Goal: Transaction & Acquisition: Purchase product/service

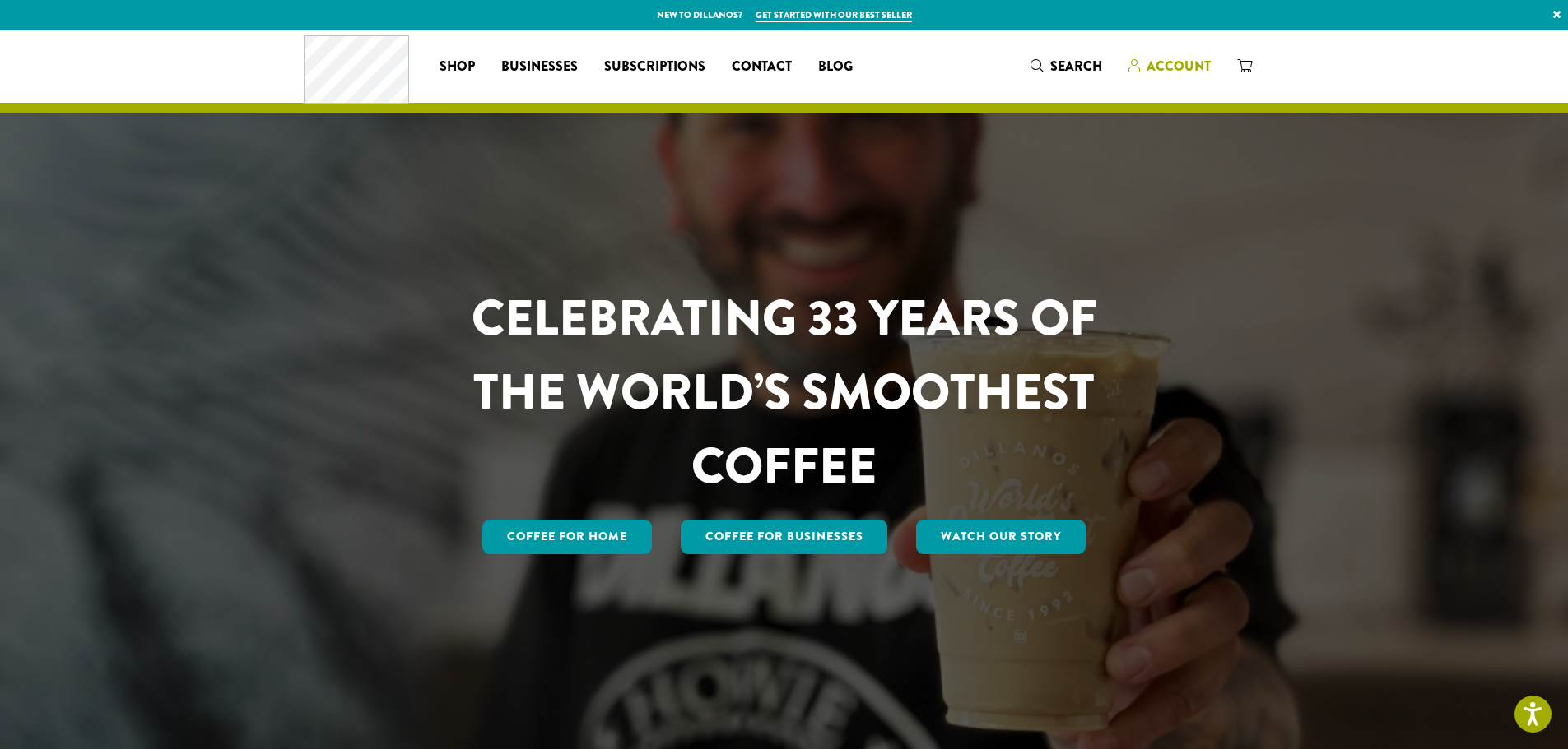
click at [1179, 72] on span "Account" at bounding box center [1178, 66] width 64 height 19
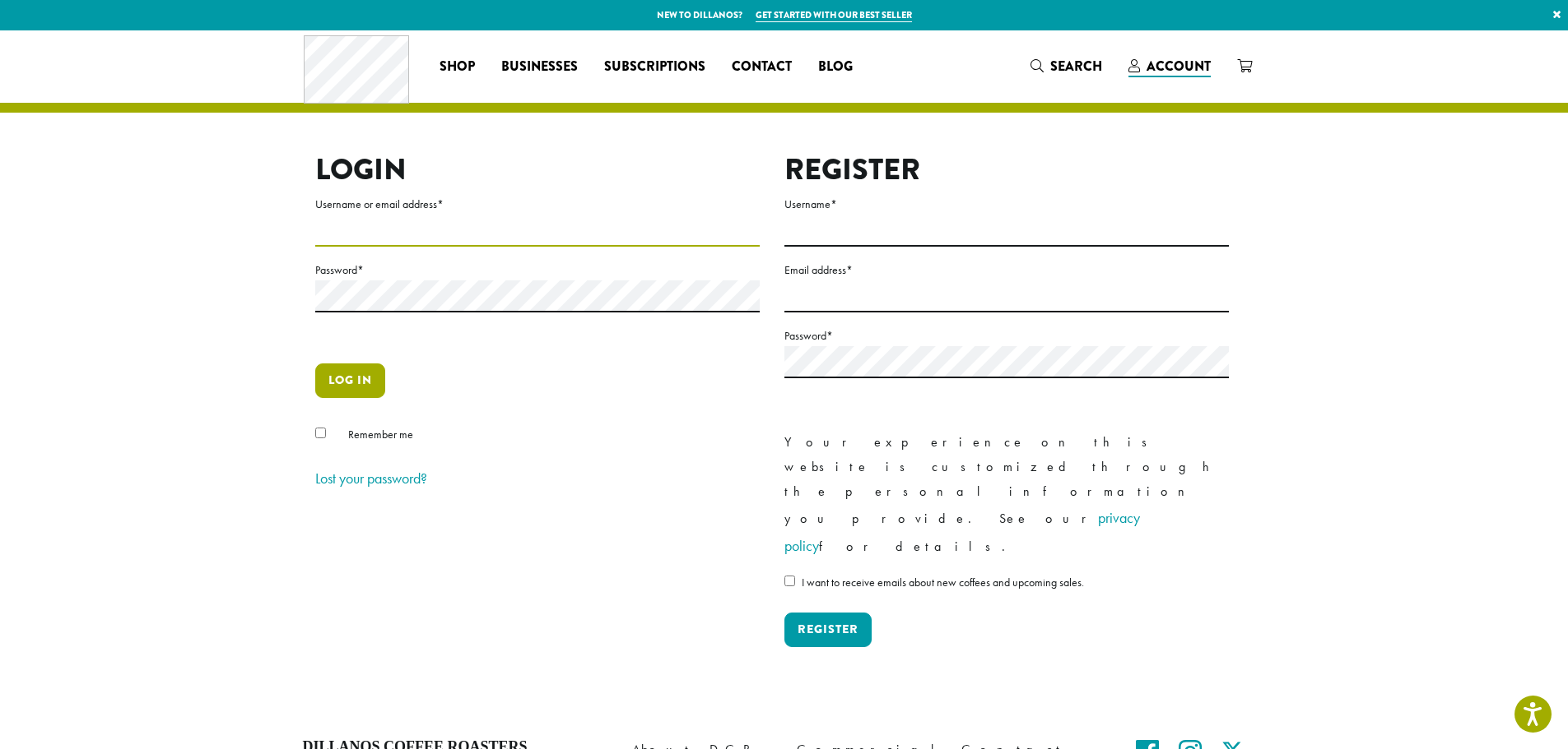
type input "**********"
click at [347, 372] on button "Log in" at bounding box center [350, 381] width 70 height 34
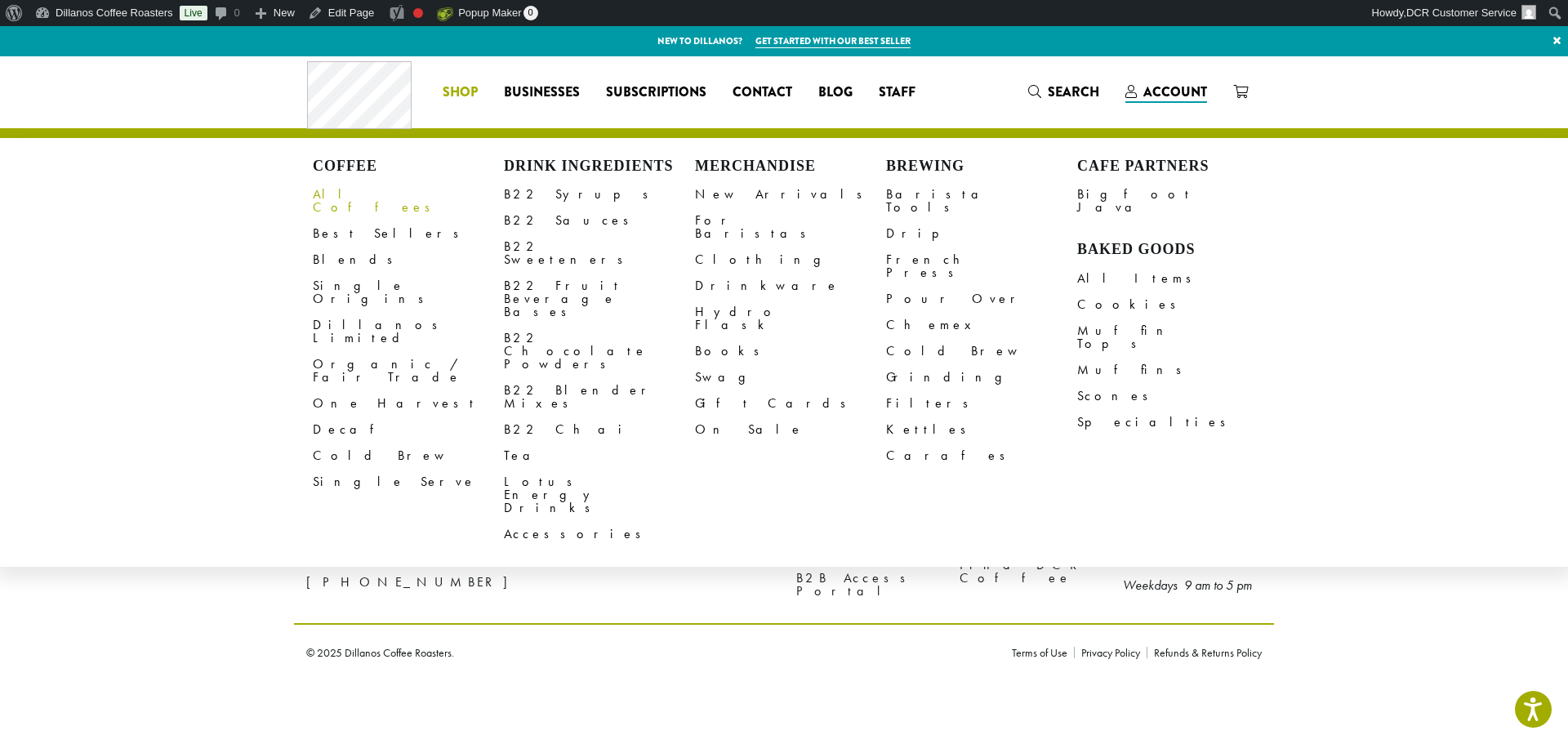
click at [347, 203] on link "All Coffees" at bounding box center [408, 201] width 191 height 39
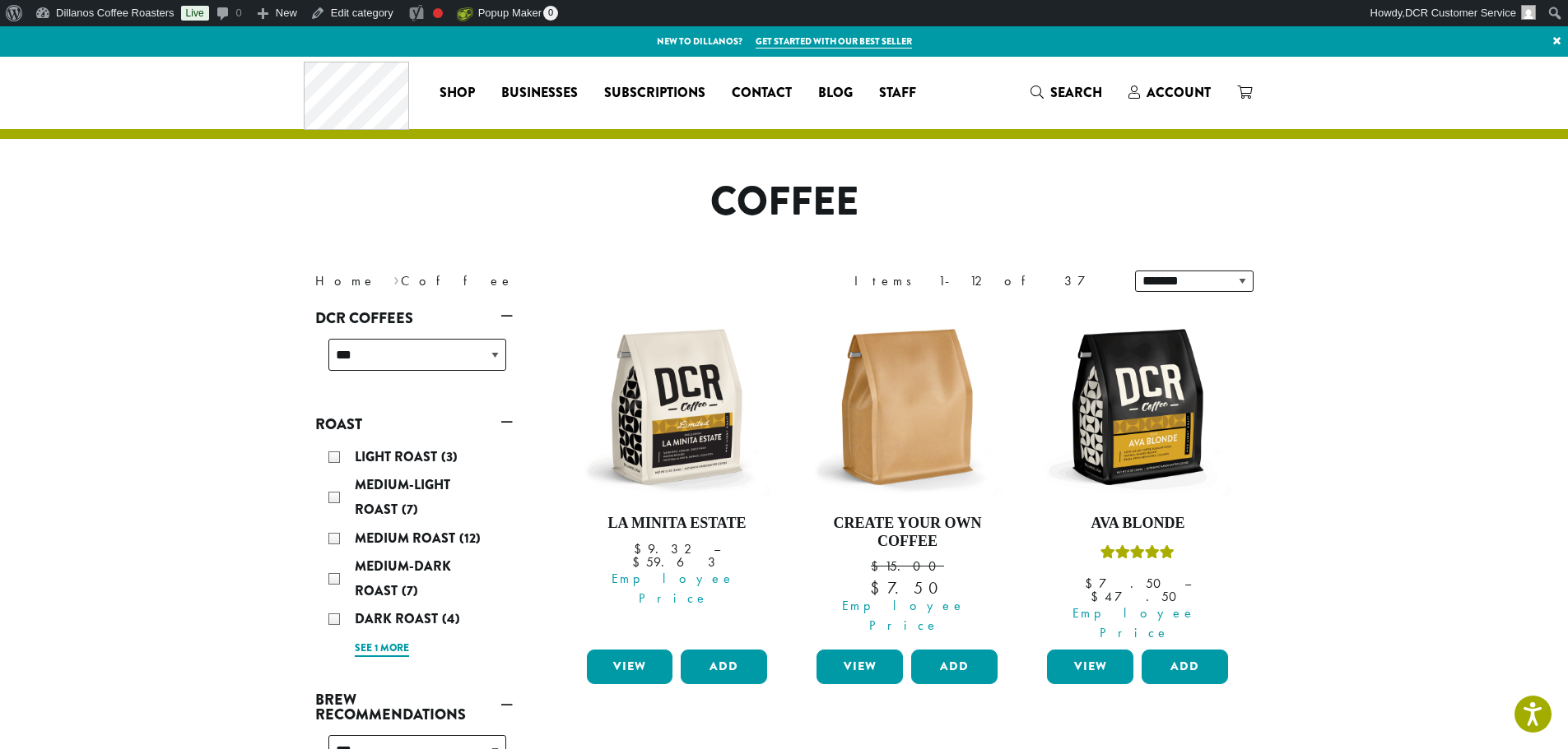
click at [384, 647] on link "See 1 more" at bounding box center [382, 648] width 54 height 17
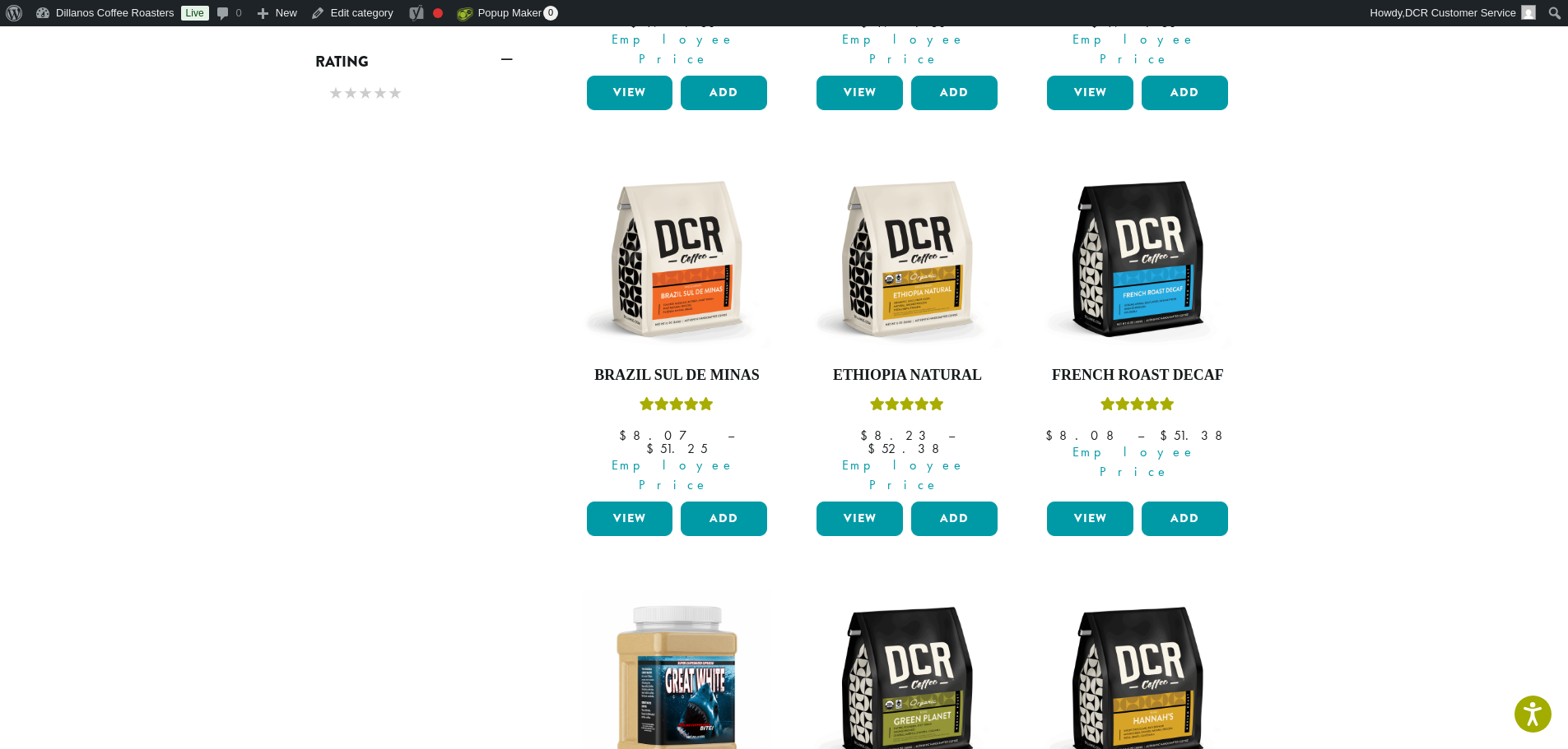
scroll to position [1398, 0]
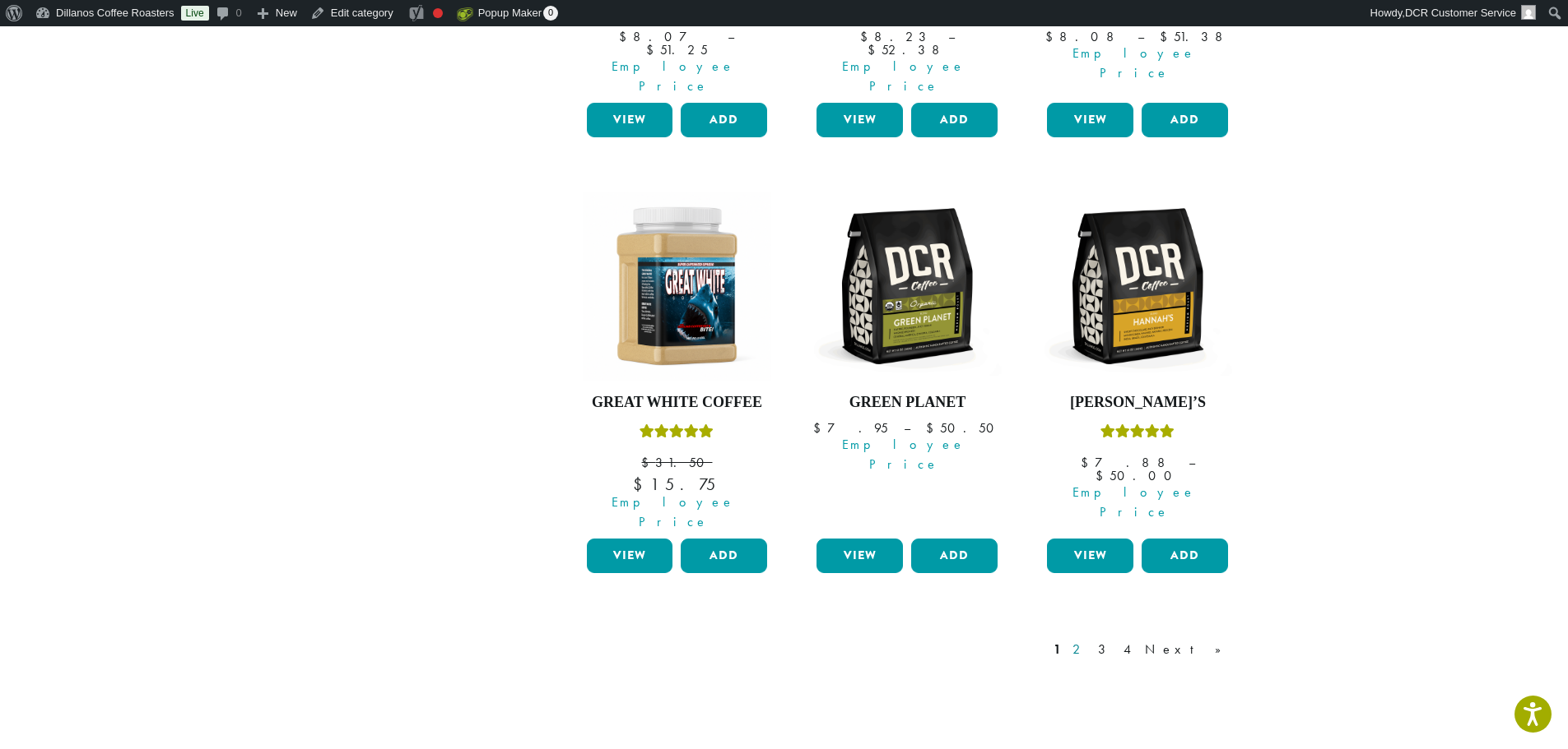
click at [1090, 640] on link "2" at bounding box center [1079, 649] width 21 height 20
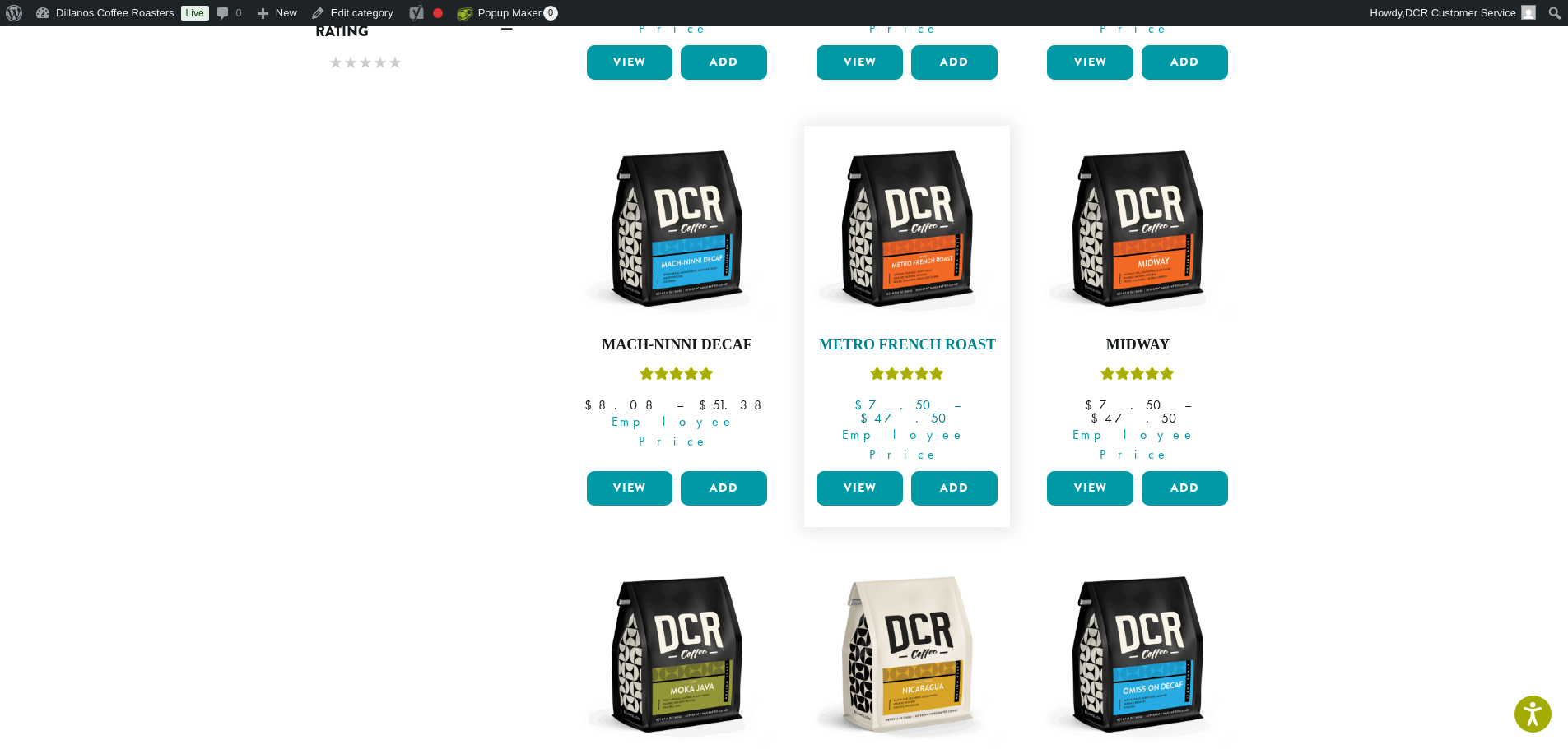
scroll to position [1362, 0]
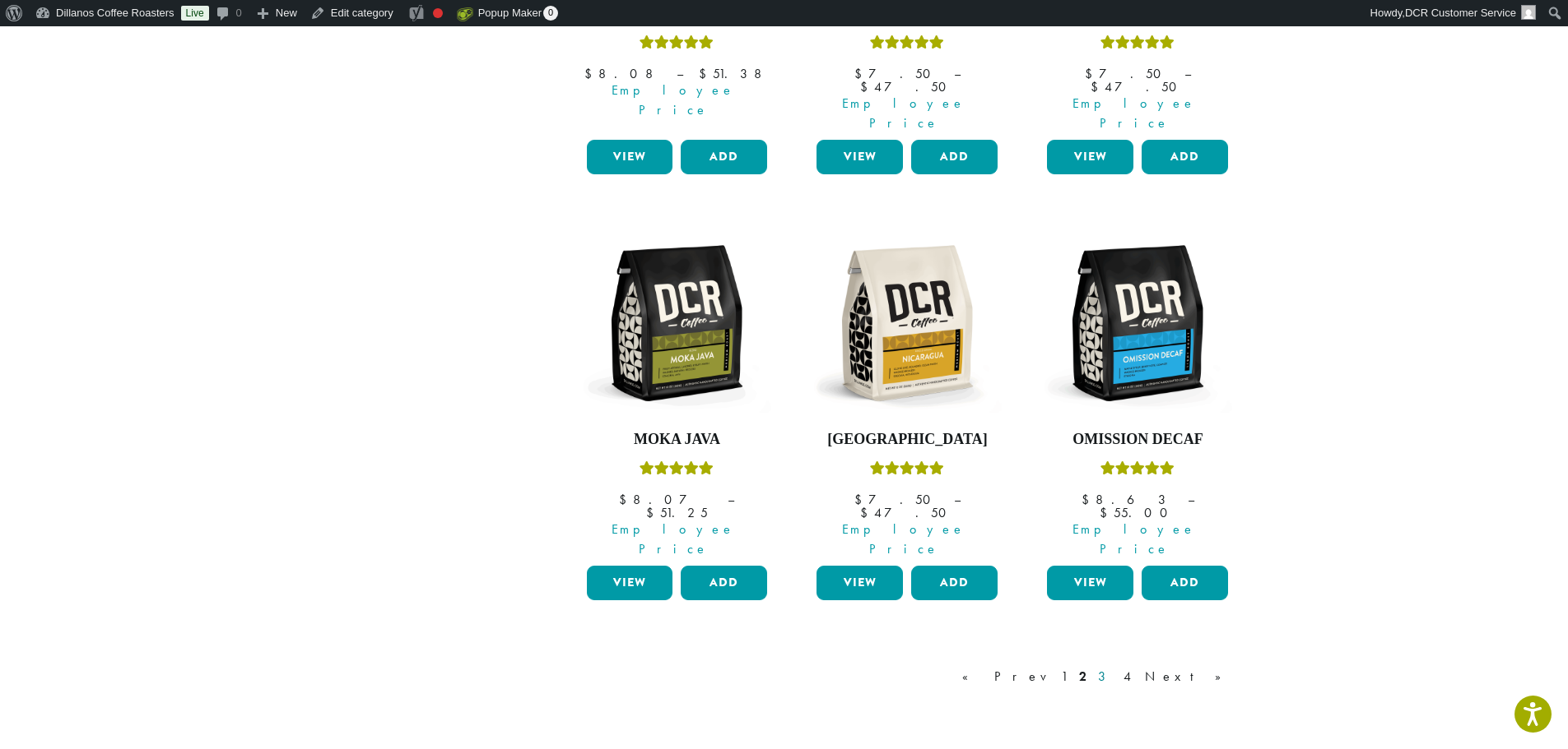
click at [1115, 667] on link "3" at bounding box center [1105, 676] width 21 height 20
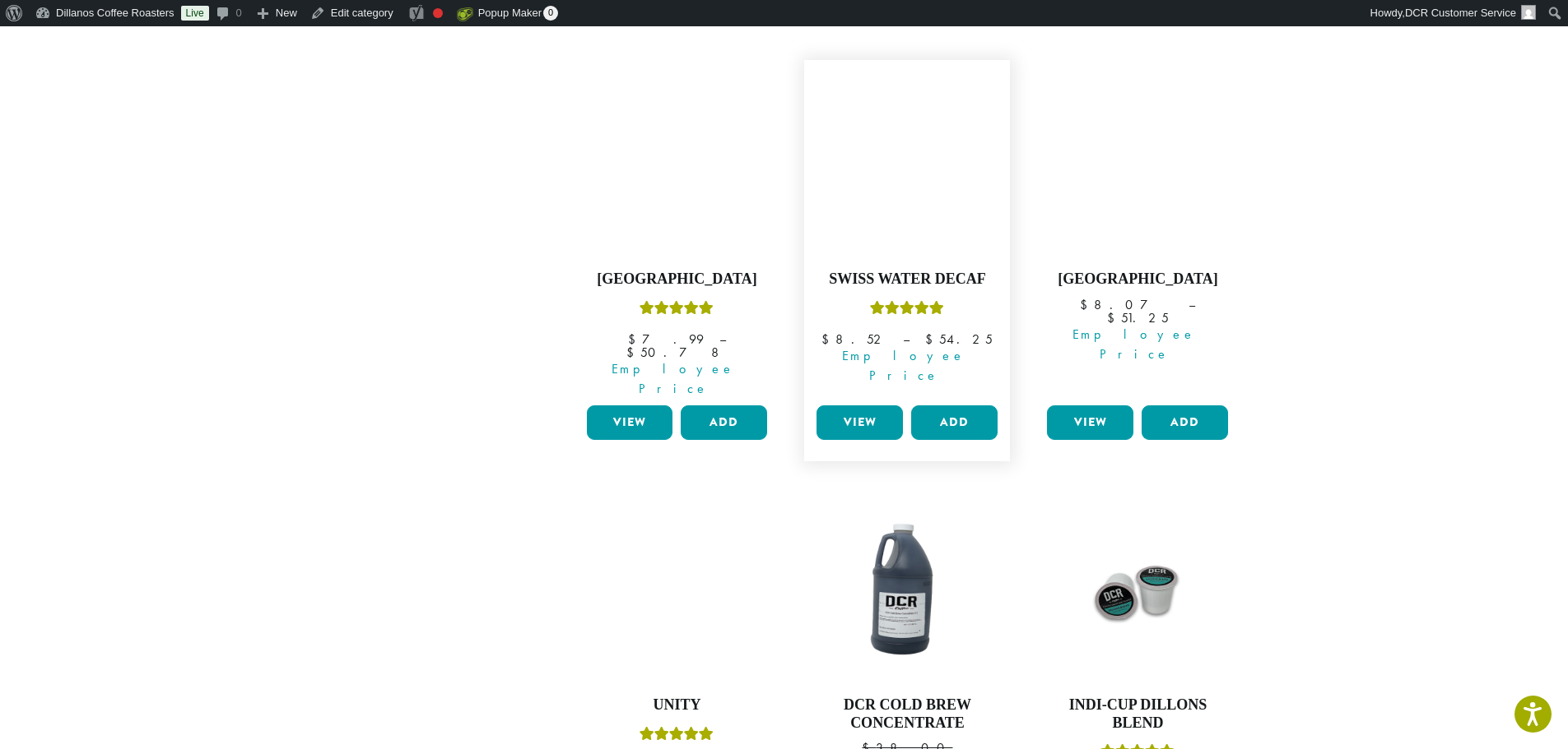
scroll to position [1115, 0]
